Goal: Task Accomplishment & Management: Use online tool/utility

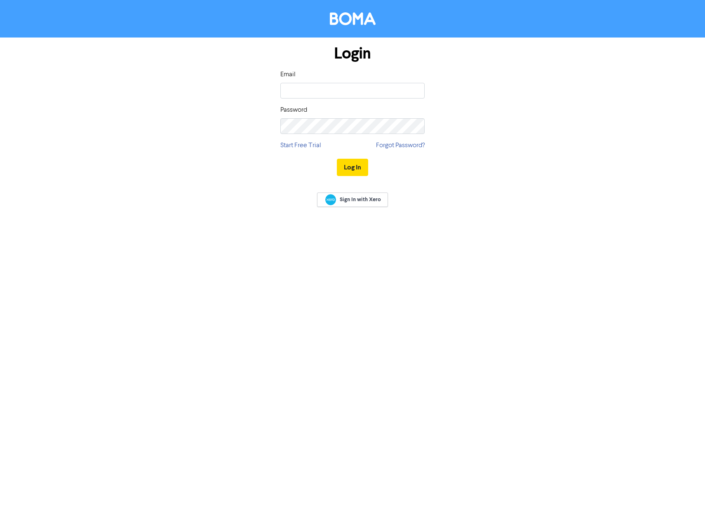
type input "[EMAIL_ADDRESS][DOMAIN_NAME]"
click at [337, 159] on button "Log In" at bounding box center [352, 167] width 31 height 17
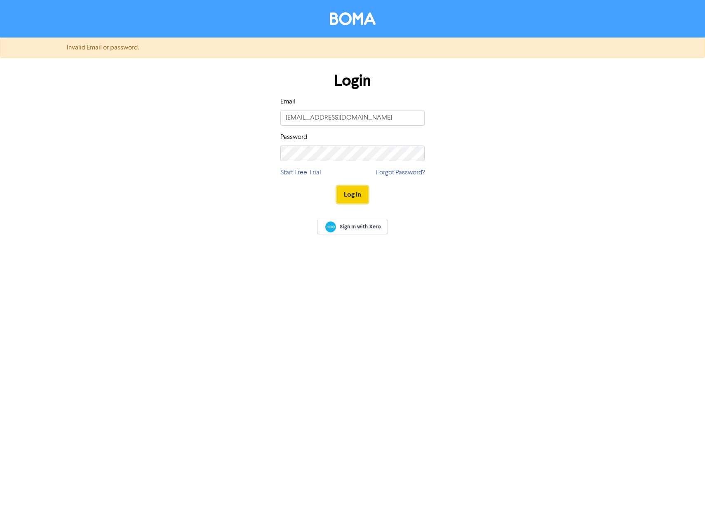
click at [347, 194] on button "Log In" at bounding box center [352, 194] width 31 height 17
click at [113, 165] on form "Invalid Email or password. Login Email [EMAIL_ADDRESS][DOMAIN_NAME] Password St…" at bounding box center [352, 125] width 705 height 174
click at [337, 186] on button "Log In" at bounding box center [352, 194] width 31 height 17
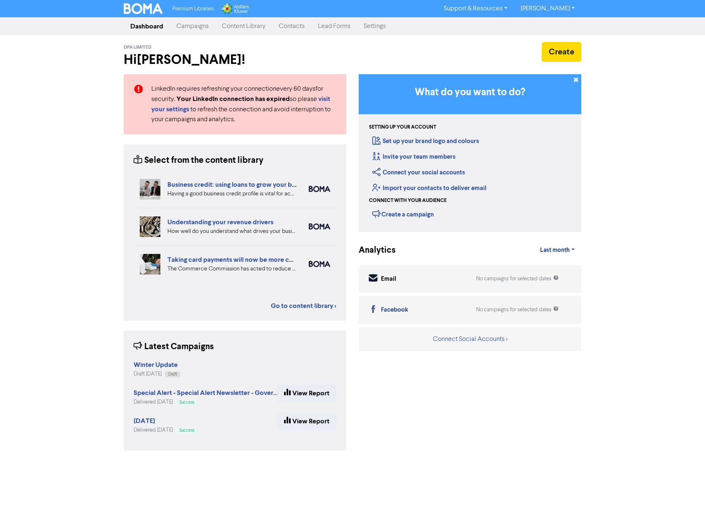
click at [197, 28] on link "Campaigns" at bounding box center [192, 26] width 45 height 16
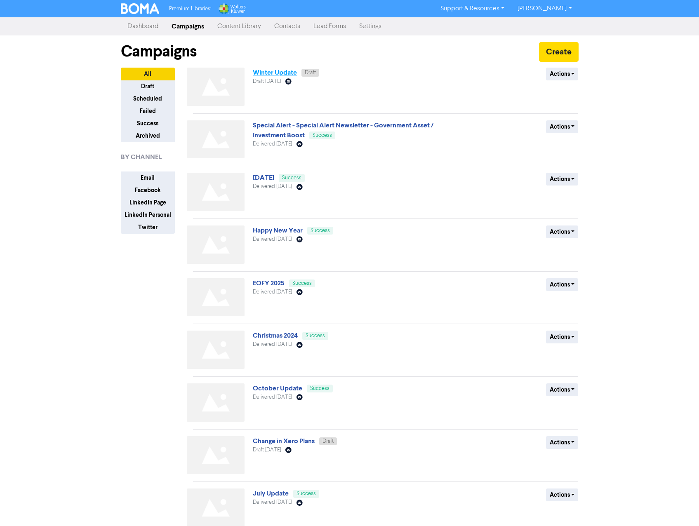
click at [282, 73] on link "Winter Update" at bounding box center [275, 72] width 44 height 8
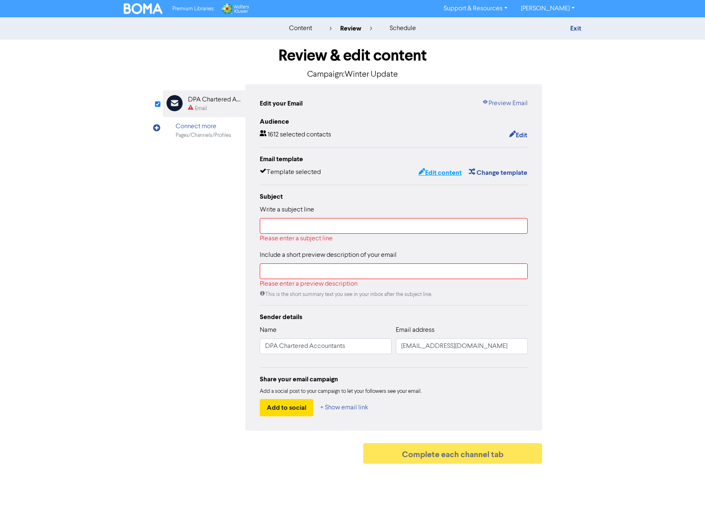
click at [438, 170] on button "Edit content" at bounding box center [440, 172] width 44 height 11
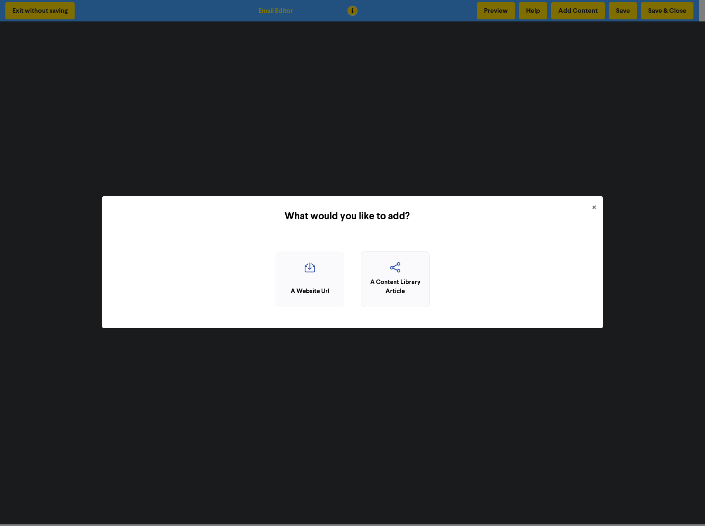
click at [408, 286] on div "A Content Library Article" at bounding box center [395, 287] width 60 height 19
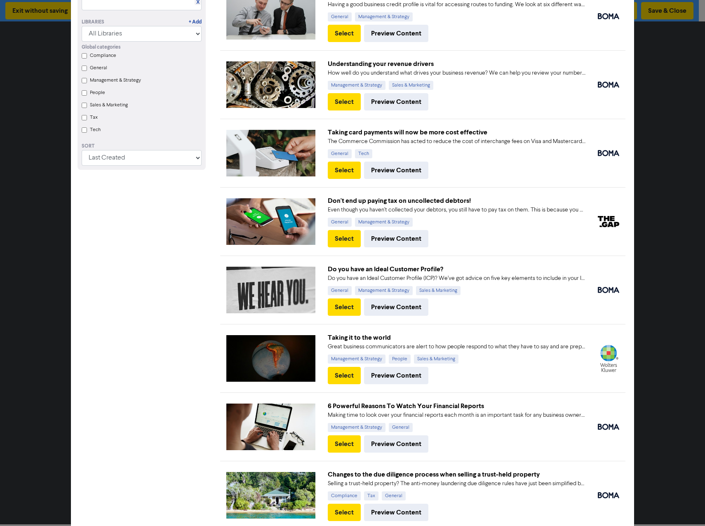
scroll to position [165, 0]
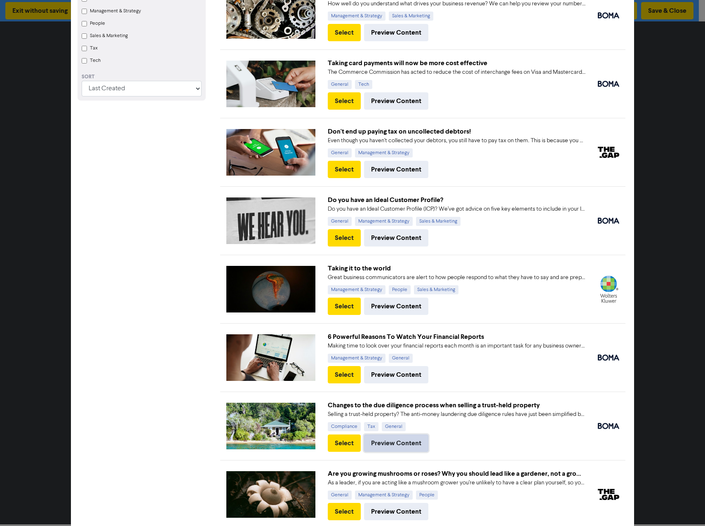
click at [385, 441] on button "Preview Content" at bounding box center [396, 442] width 64 height 17
click at [380, 377] on button "Preview Content" at bounding box center [396, 374] width 64 height 17
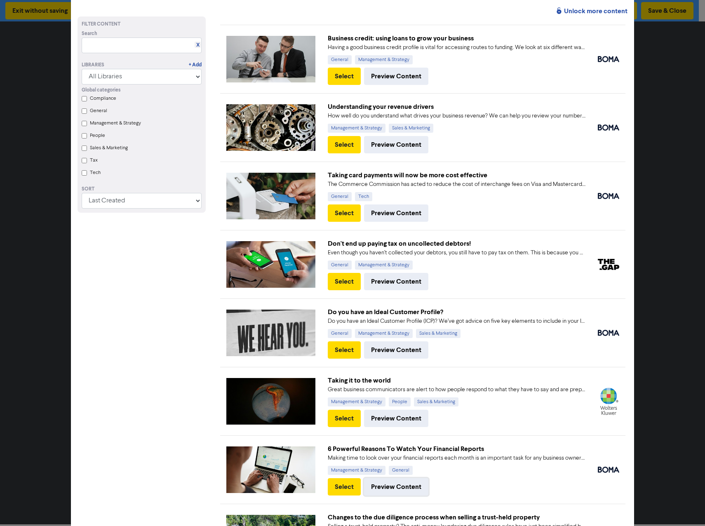
scroll to position [41, 0]
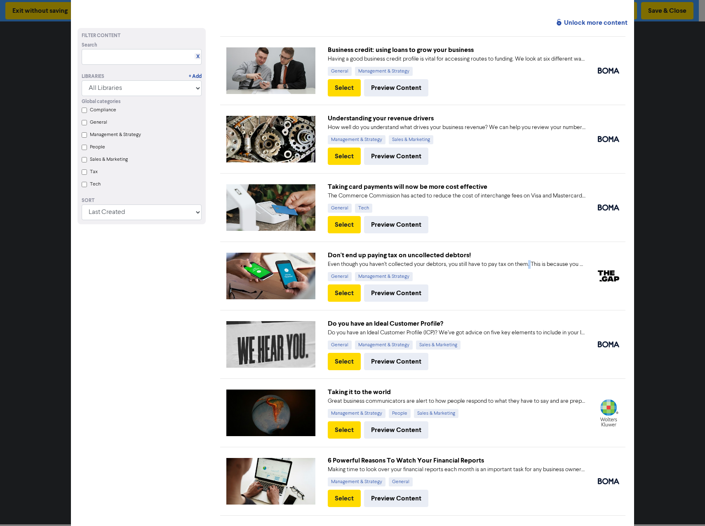
click at [523, 263] on div "Even though you haven’t collected your debtors, you still have to pay tax on th…" at bounding box center [457, 264] width 258 height 9
click at [379, 152] on button "Preview Content" at bounding box center [396, 156] width 64 height 17
click at [338, 156] on button "Select" at bounding box center [344, 156] width 33 height 17
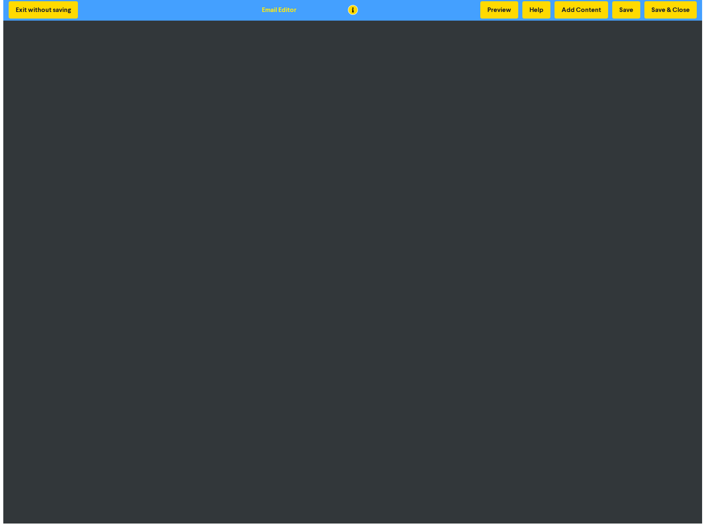
scroll to position [0, 0]
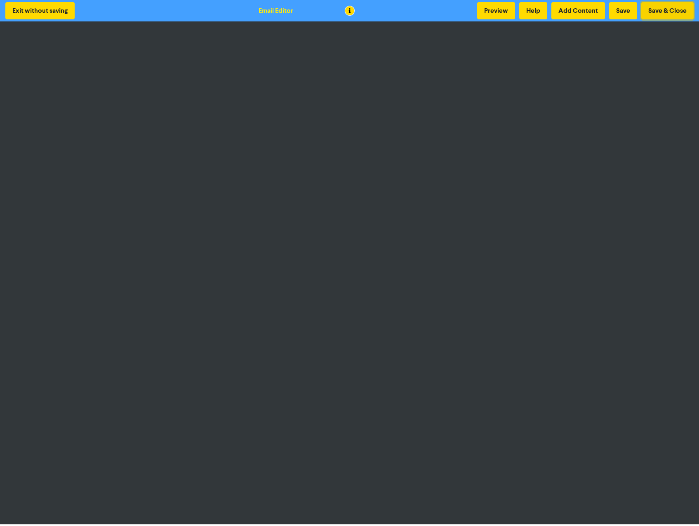
click at [685, 11] on button "Save & Close" at bounding box center [667, 10] width 52 height 17
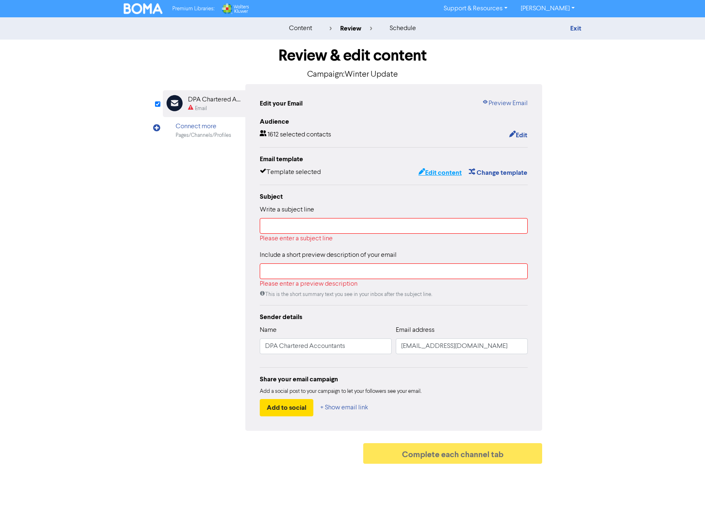
click at [455, 172] on button "Edit content" at bounding box center [440, 172] width 44 height 11
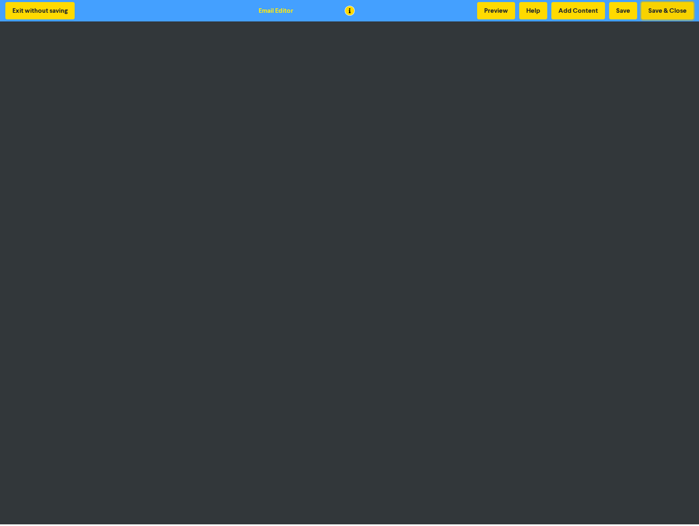
click at [661, 9] on button "Save & Close" at bounding box center [667, 10] width 52 height 17
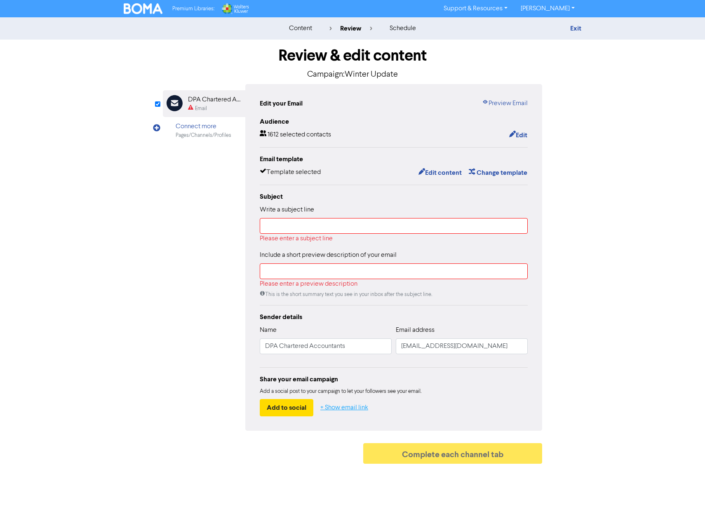
click at [344, 410] on button "+ Show email link" at bounding box center [344, 407] width 49 height 17
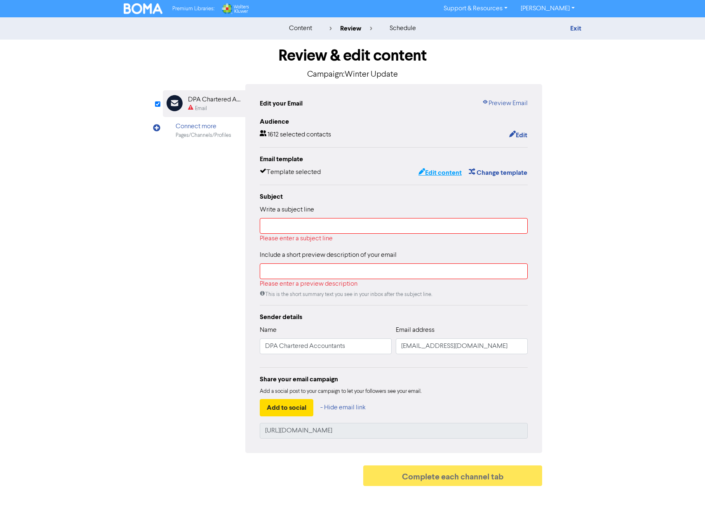
click at [450, 173] on button "Edit content" at bounding box center [440, 172] width 44 height 11
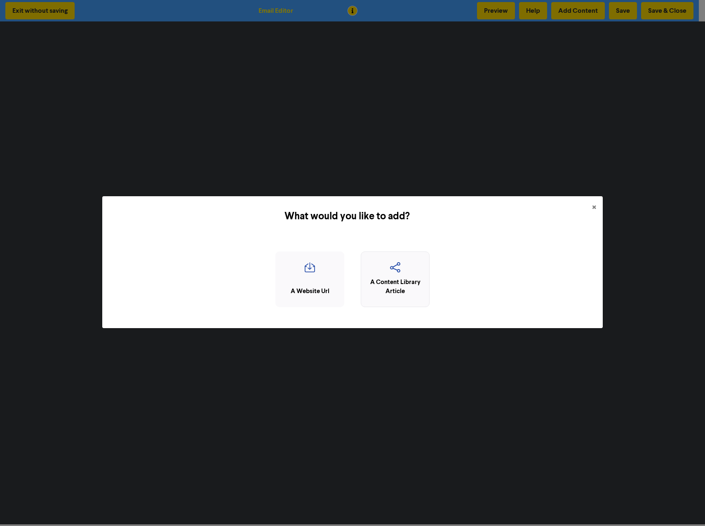
click at [392, 262] on icon "button" at bounding box center [395, 270] width 60 height 16
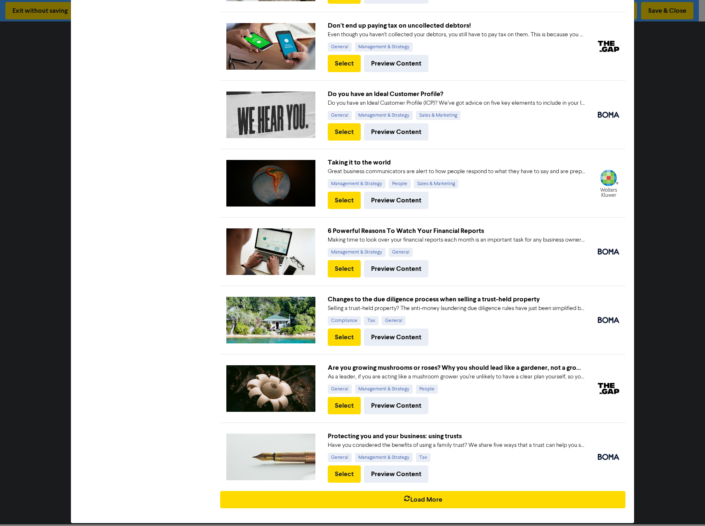
scroll to position [280, 0]
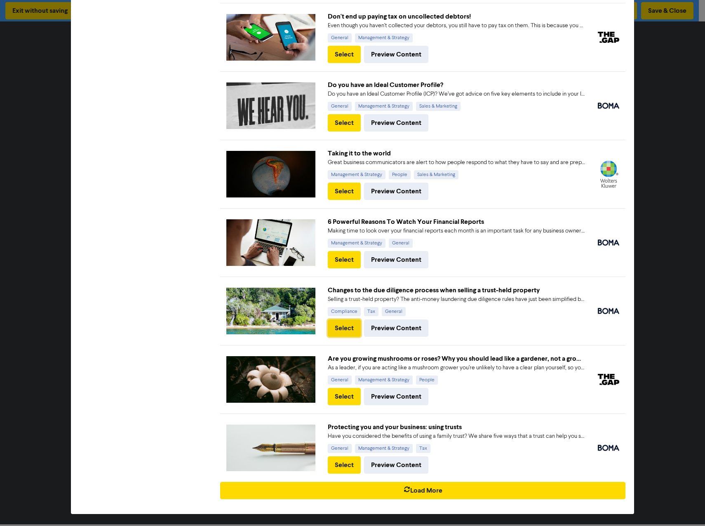
click at [342, 325] on button "Select" at bounding box center [344, 327] width 33 height 17
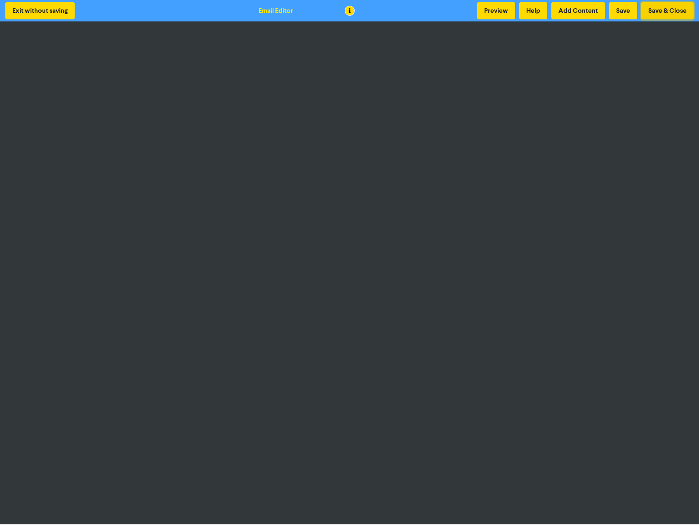
click at [661, 7] on button "Save & Close" at bounding box center [667, 10] width 52 height 17
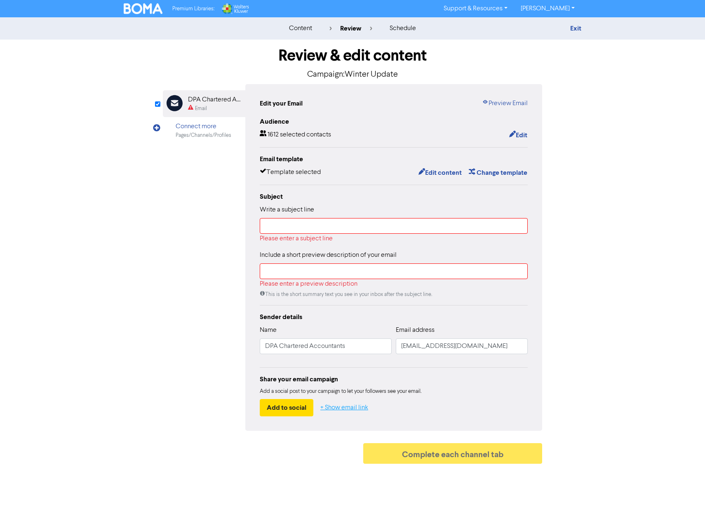
click at [336, 409] on button "+ Show email link" at bounding box center [344, 407] width 49 height 17
